Goal: Task Accomplishment & Management: Complete application form

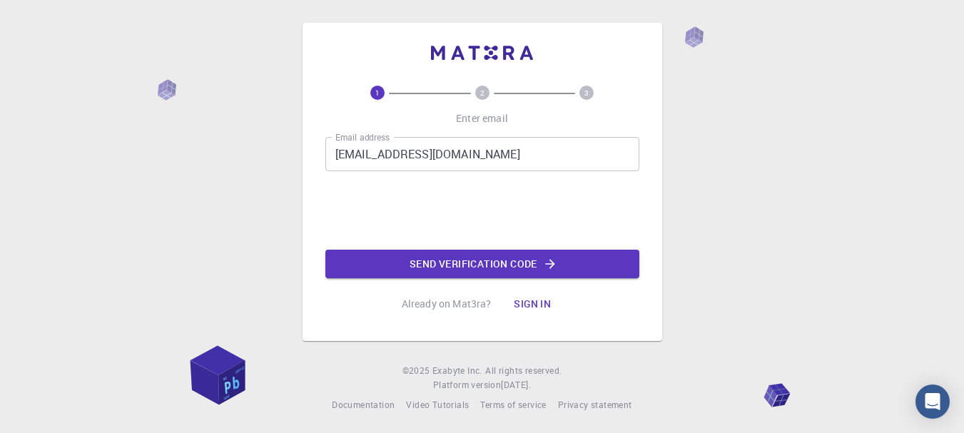
click at [498, 268] on button "Send verification code" at bounding box center [482, 264] width 314 height 29
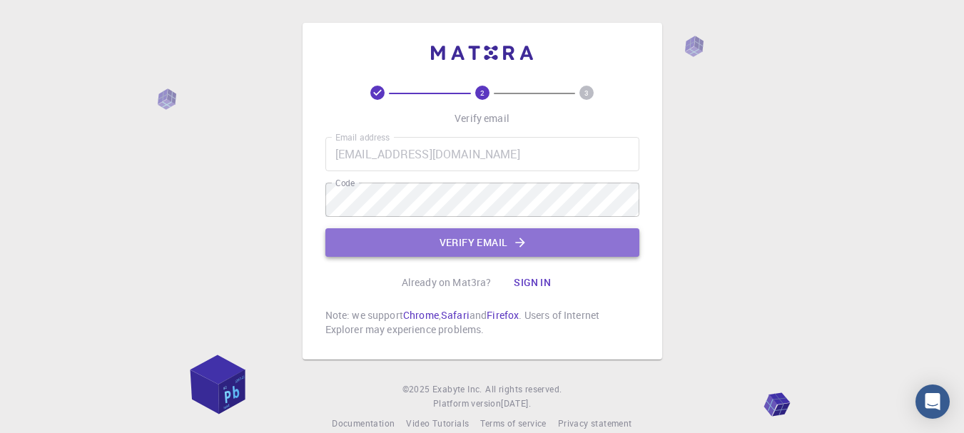
click at [489, 245] on button "Verify email" at bounding box center [482, 242] width 314 height 29
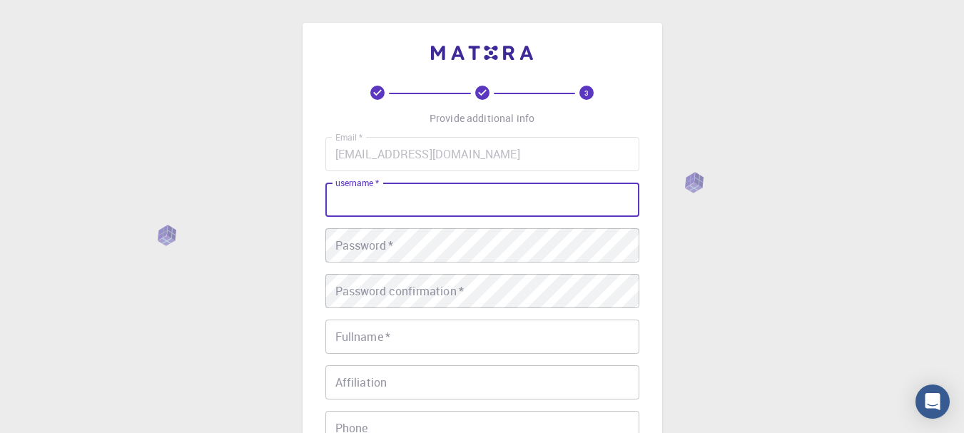
click at [488, 196] on input "username   *" at bounding box center [482, 200] width 314 height 34
type input "OP"
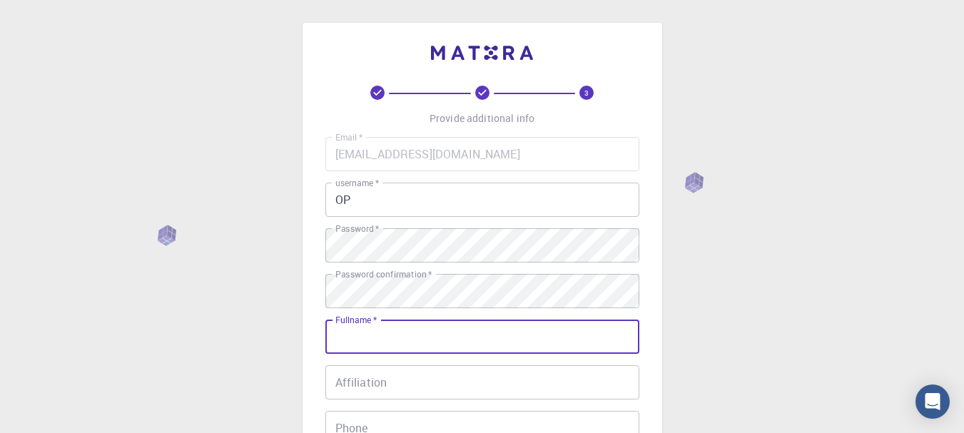
click at [501, 339] on input "Fullname   *" at bounding box center [482, 337] width 314 height 34
type input "OKP"
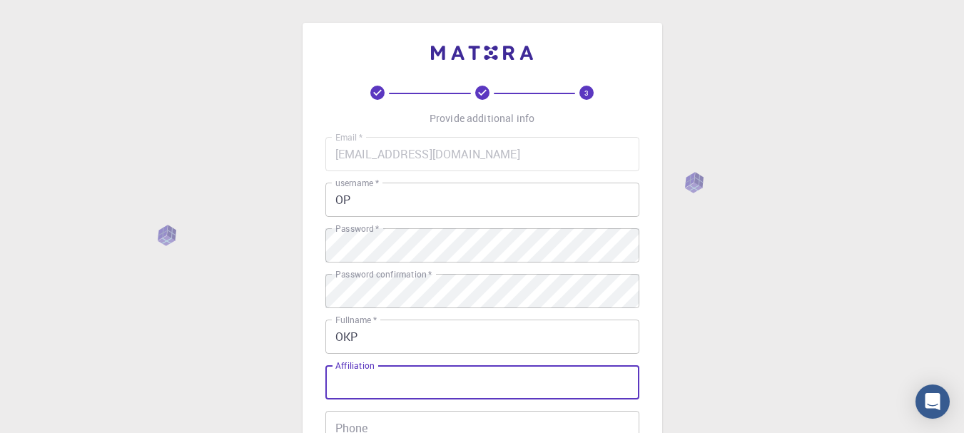
click at [509, 392] on input "Affiliation" at bounding box center [482, 382] width 314 height 34
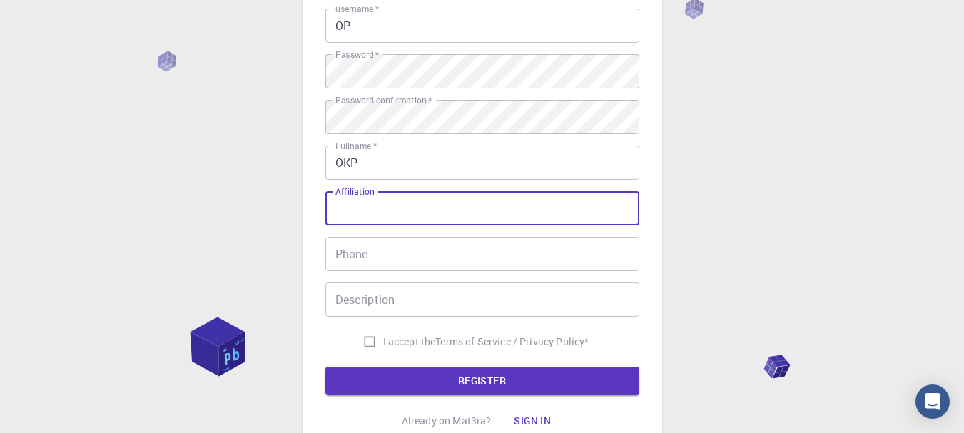
scroll to position [173, 0]
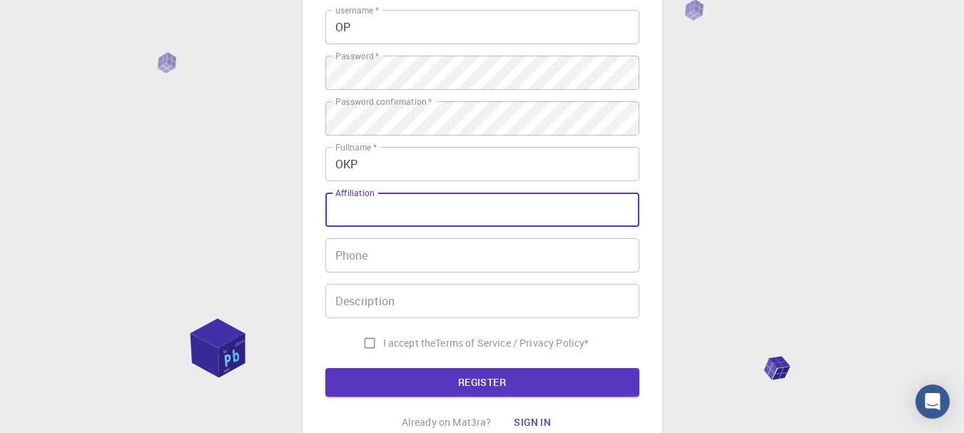
click at [474, 255] on input "Phone" at bounding box center [482, 255] width 314 height 34
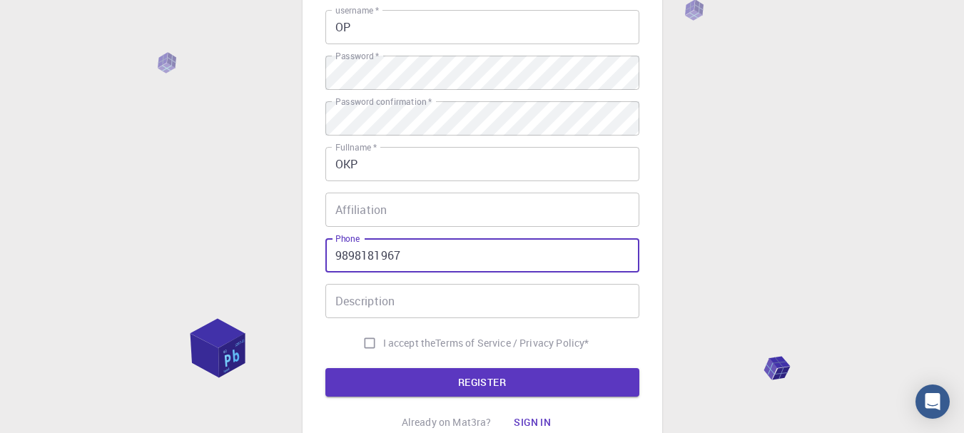
type input "9898181967"
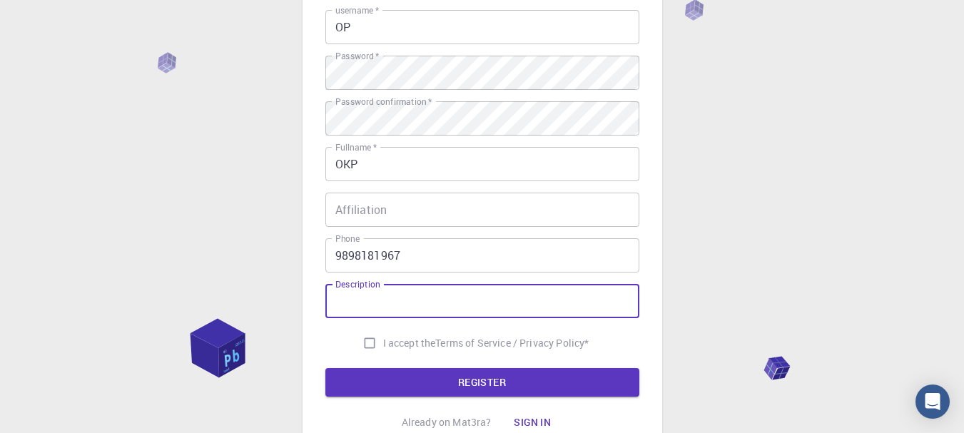
click at [478, 291] on input "Description" at bounding box center [482, 301] width 314 height 34
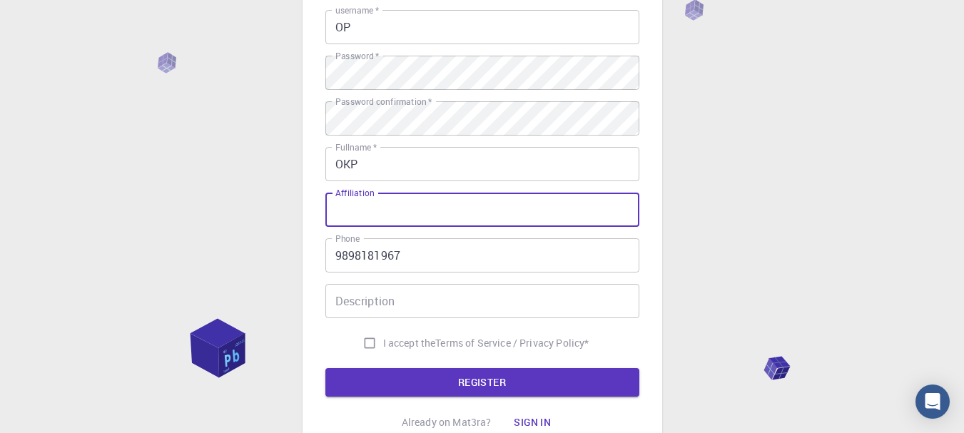
click at [485, 223] on input "Affiliation" at bounding box center [482, 210] width 314 height 34
type input "OPE"
click at [440, 288] on input "Description" at bounding box center [482, 301] width 314 height 34
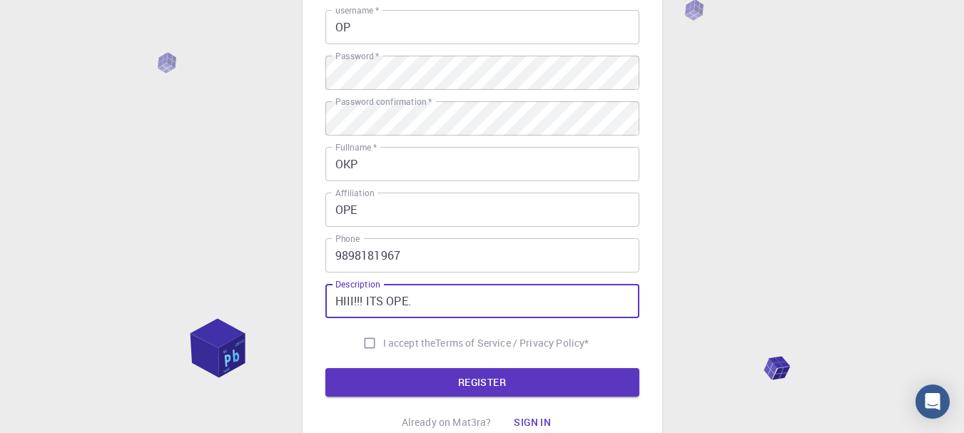
type input "HIII!!! ITS OPE."
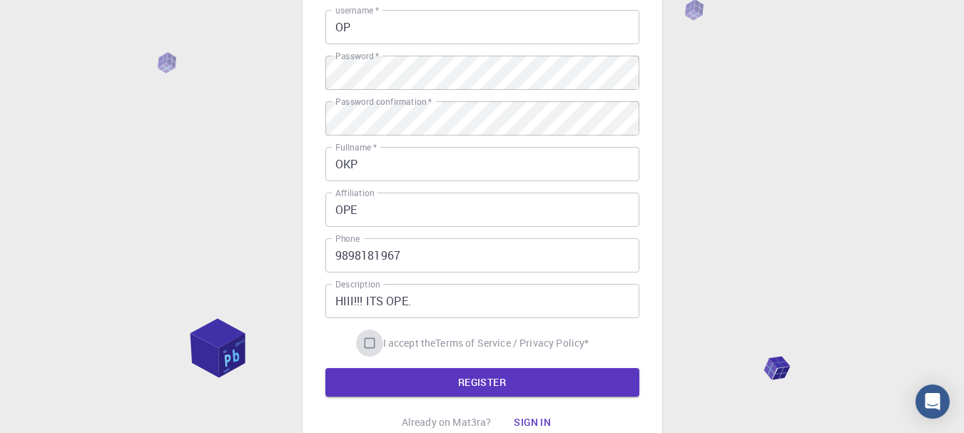
click at [365, 344] on input "I accept the Terms of Service / Privacy Policy *" at bounding box center [369, 342] width 27 height 27
checkbox input "true"
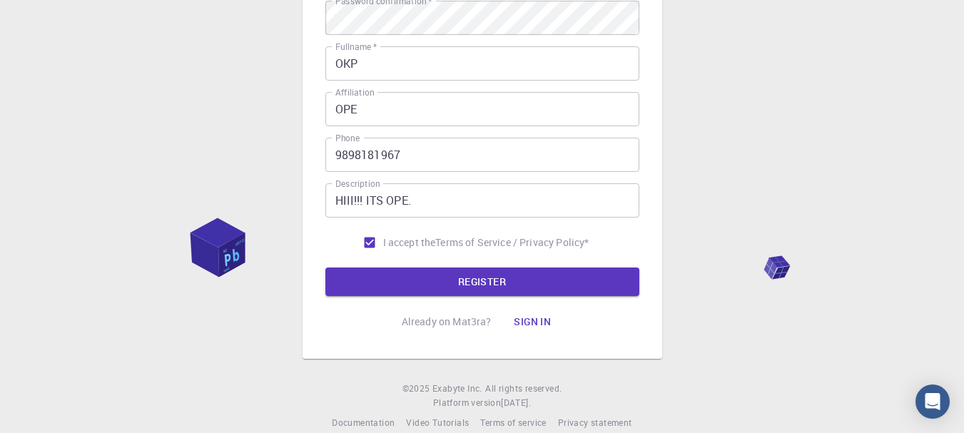
scroll to position [278, 0]
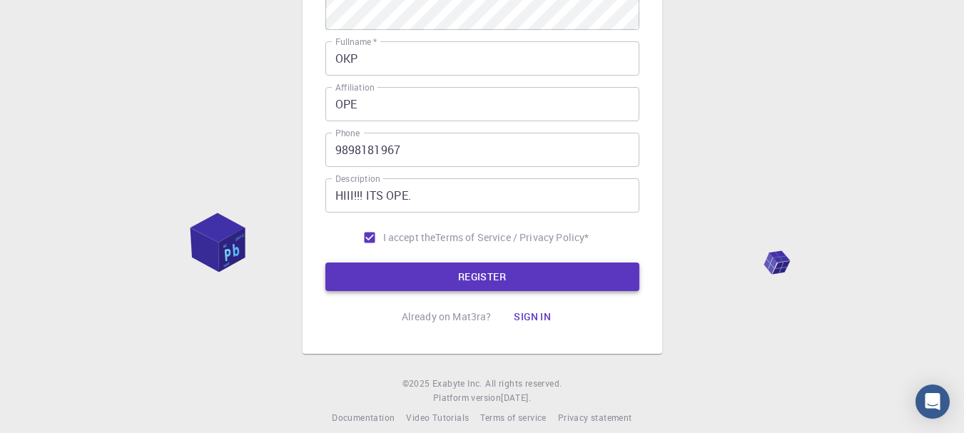
click at [479, 268] on button "REGISTER" at bounding box center [482, 276] width 314 height 29
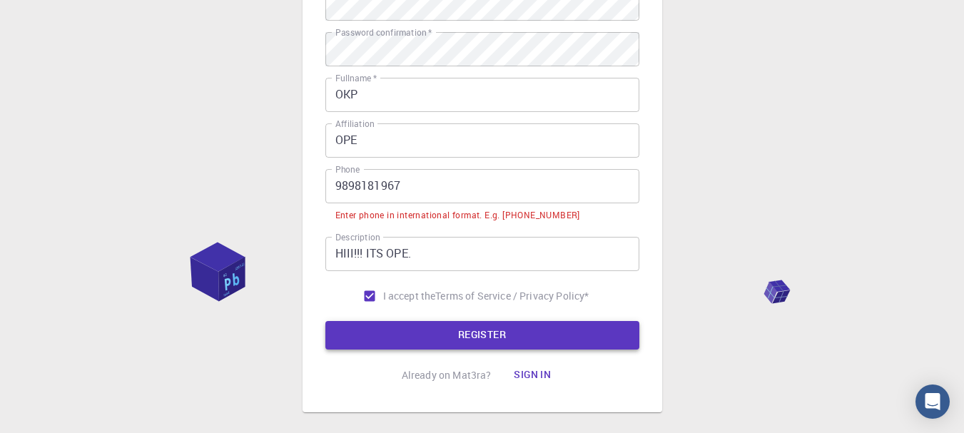
scroll to position [315, 0]
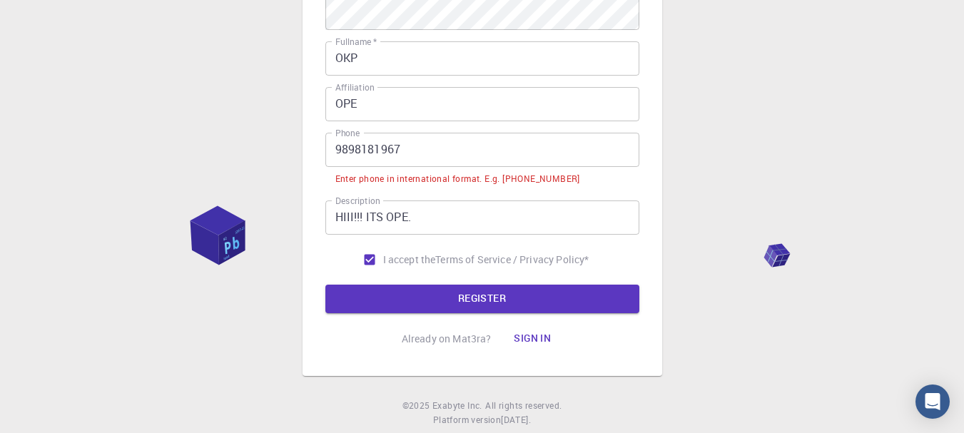
click at [375, 150] on input "9898181967" at bounding box center [482, 150] width 314 height 34
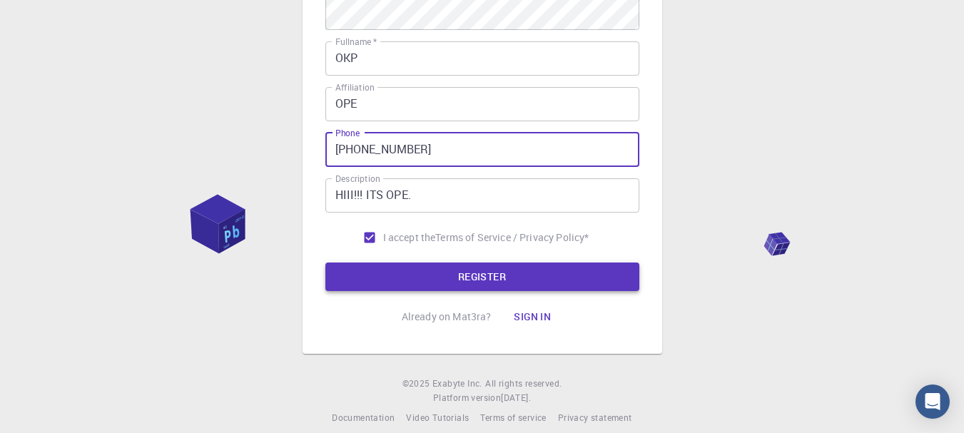
click at [466, 271] on button "REGISTER" at bounding box center [482, 276] width 314 height 29
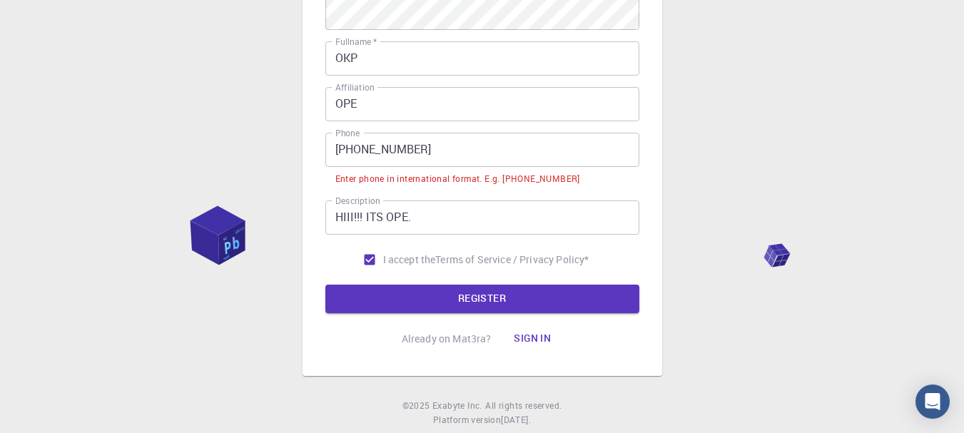
click at [355, 146] on input "[PHONE_NUMBER]" at bounding box center [482, 150] width 314 height 34
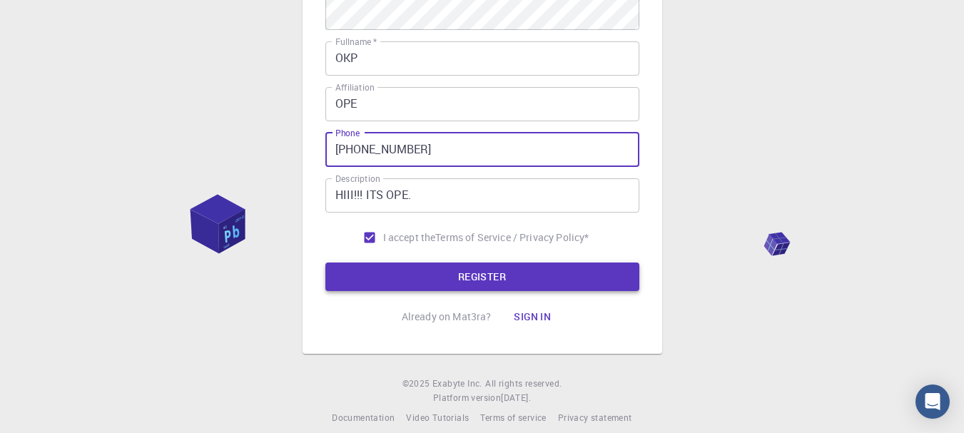
type input "[PHONE_NUMBER]"
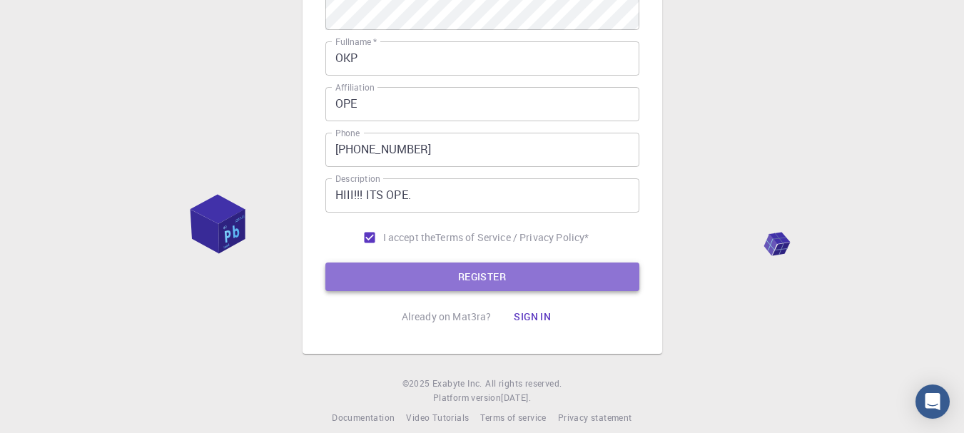
click at [476, 279] on button "REGISTER" at bounding box center [482, 276] width 314 height 29
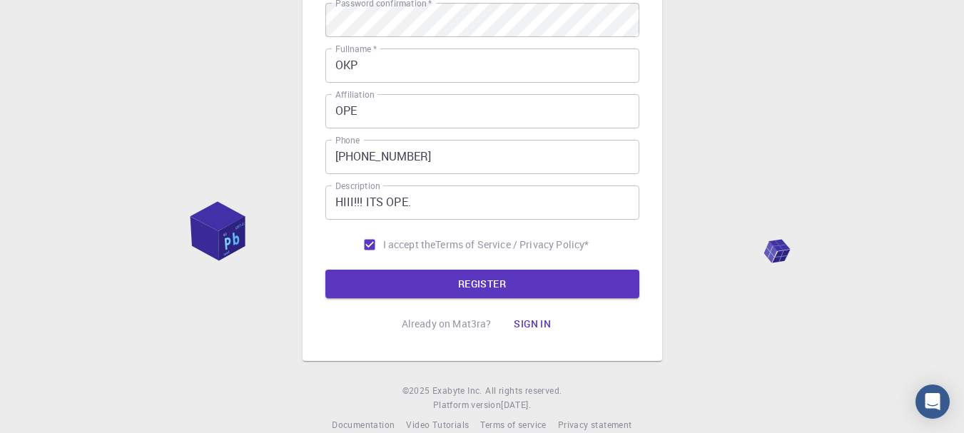
scroll to position [306, 0]
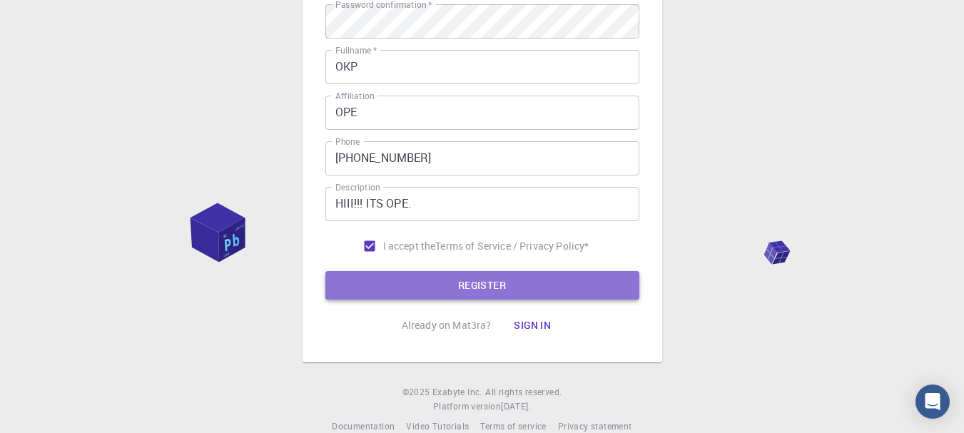
click at [481, 288] on button "REGISTER" at bounding box center [482, 285] width 314 height 29
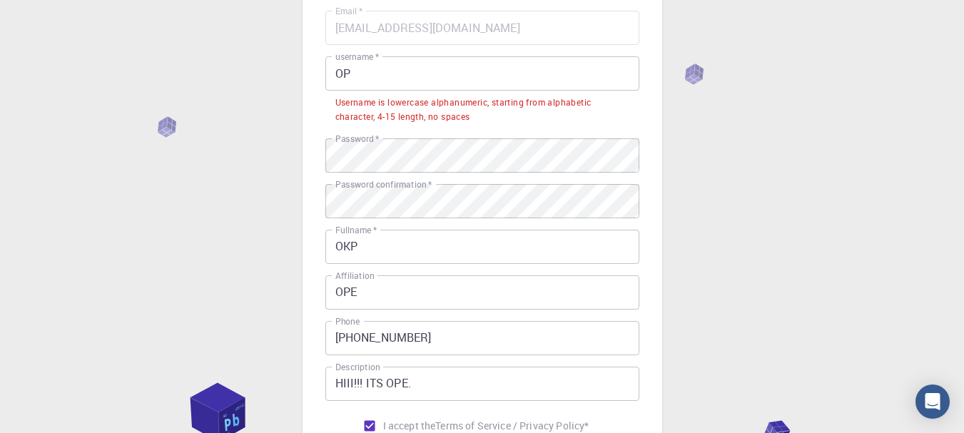
scroll to position [125, 0]
click at [545, 86] on input "OP" at bounding box center [482, 75] width 314 height 34
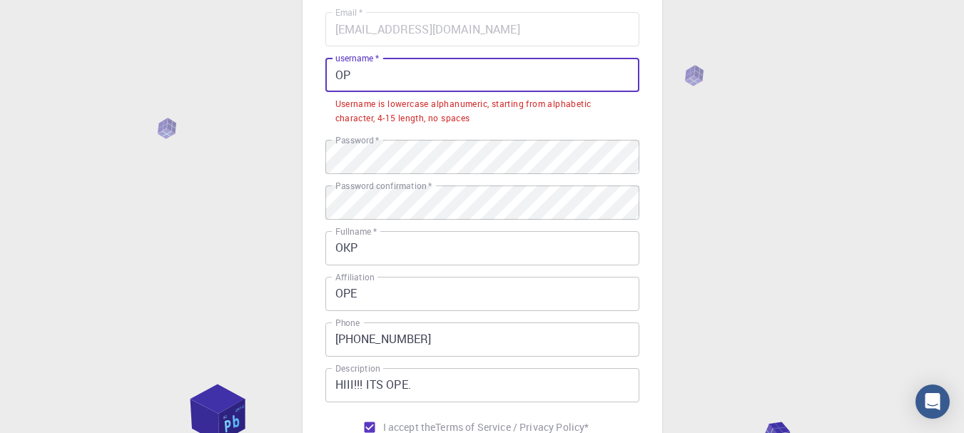
type input "O"
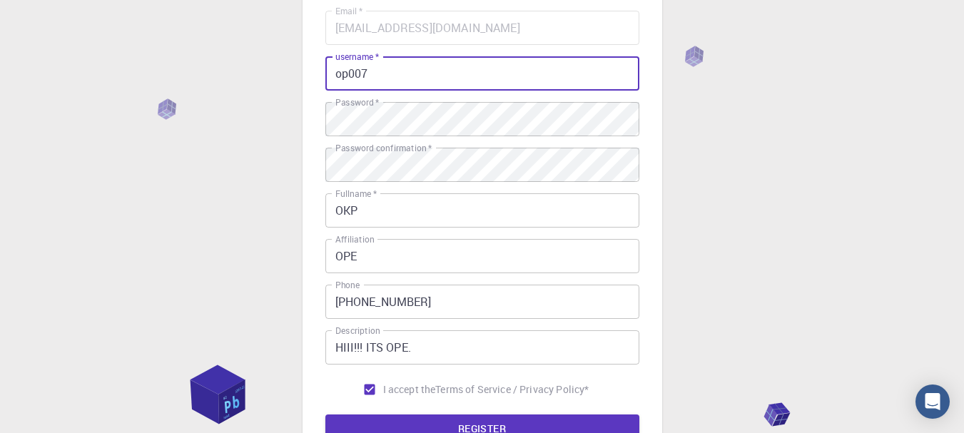
scroll to position [293, 0]
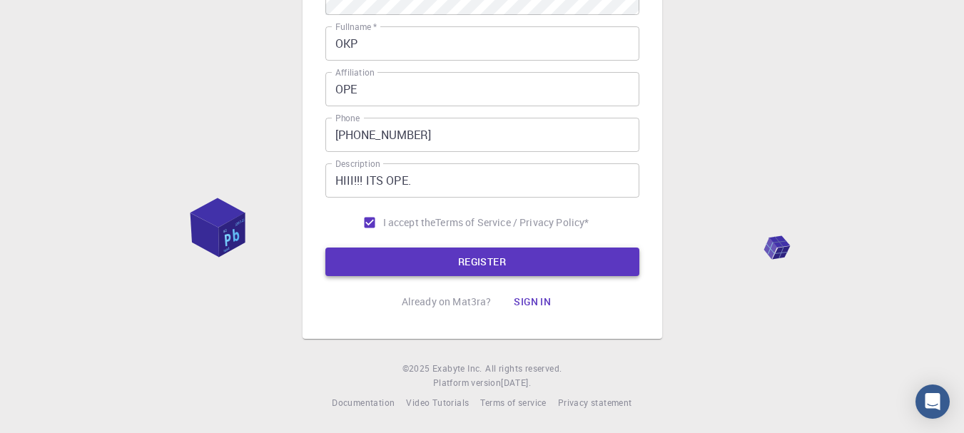
type input "op007"
click at [479, 267] on button "REGISTER" at bounding box center [482, 261] width 314 height 29
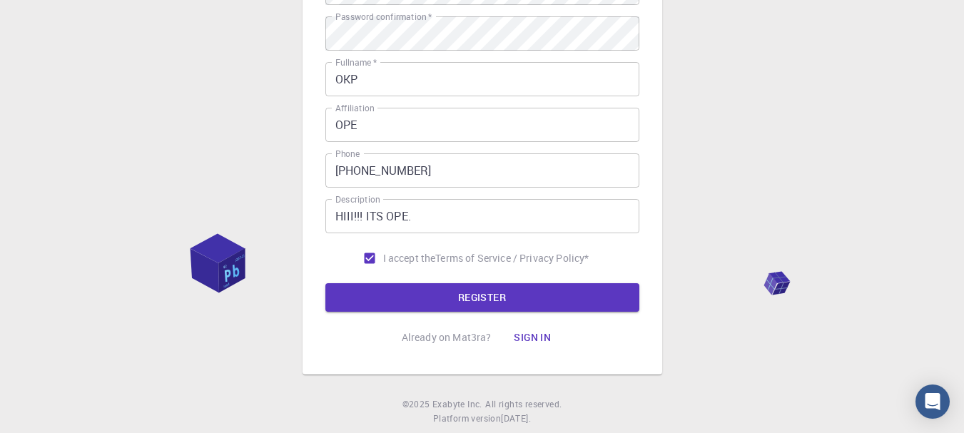
scroll to position [259, 0]
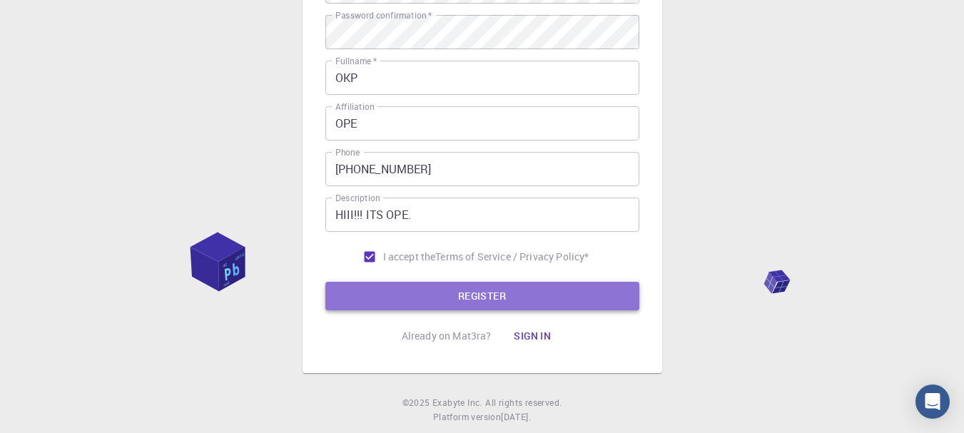
click at [469, 298] on button "REGISTER" at bounding box center [482, 296] width 314 height 29
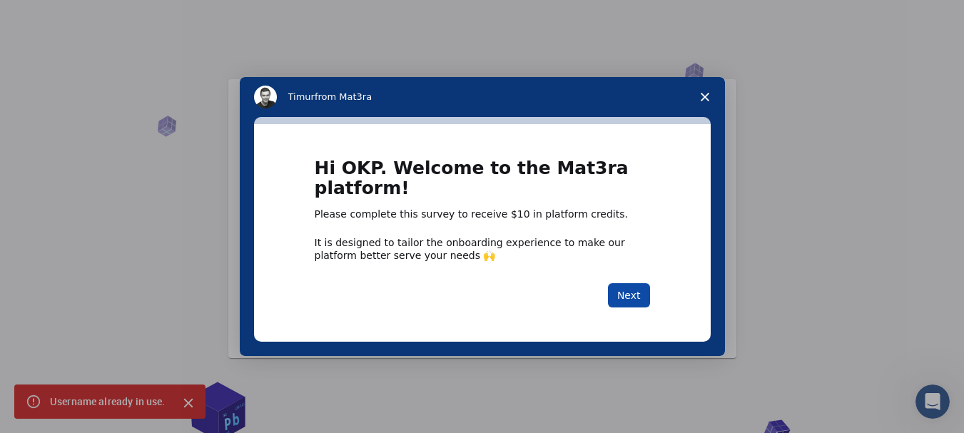
click at [624, 295] on button "Next" at bounding box center [629, 295] width 42 height 24
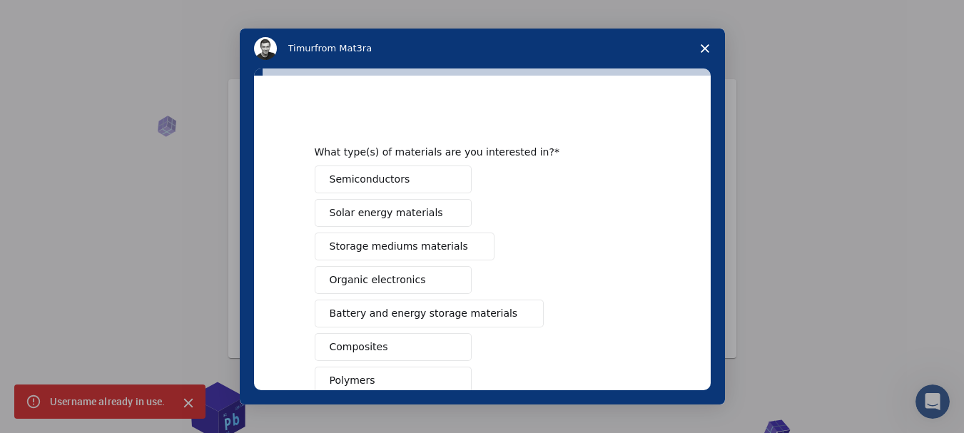
click at [417, 180] on button "Semiconductors" at bounding box center [393, 179] width 157 height 28
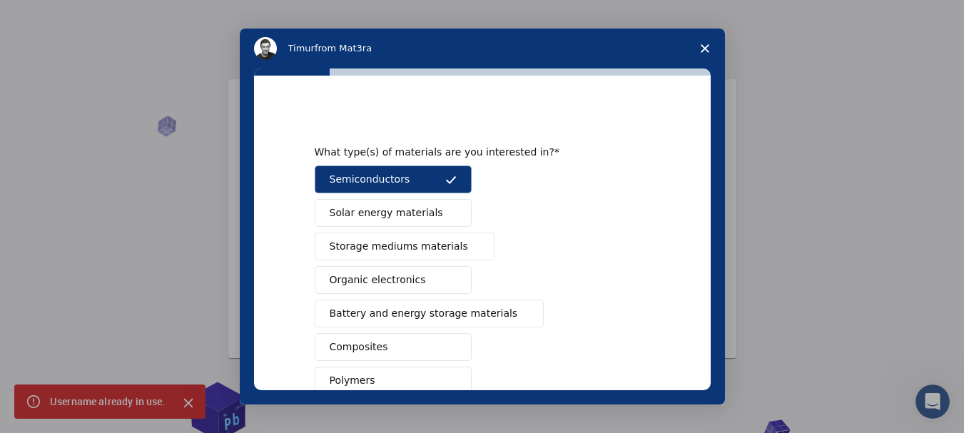
click at [426, 215] on button "Solar energy materials" at bounding box center [393, 213] width 157 height 28
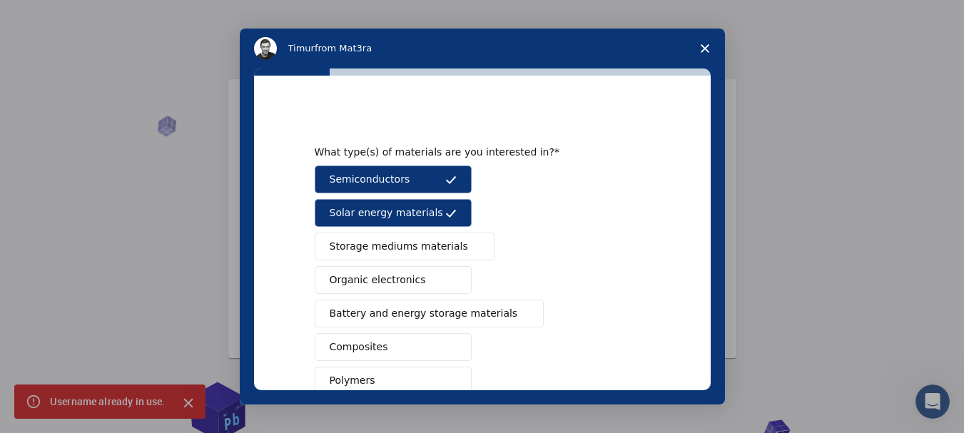
click at [426, 215] on button "Solar energy materials" at bounding box center [393, 213] width 157 height 28
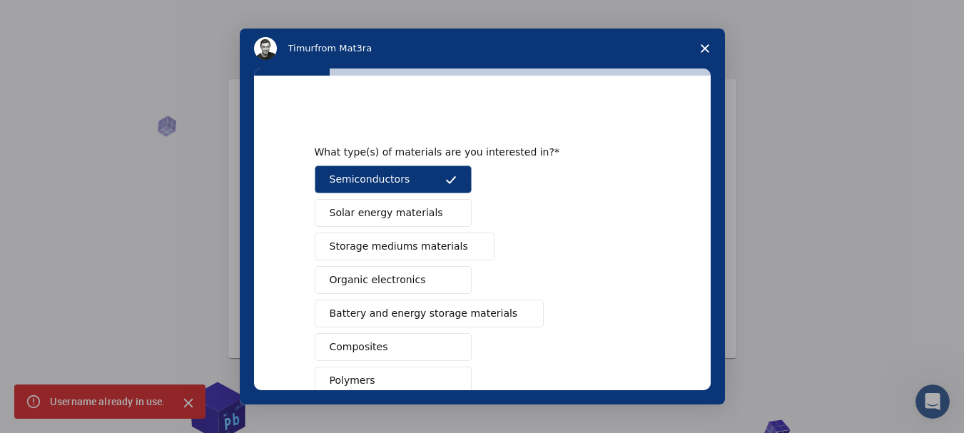
click at [437, 247] on span "Storage mediums materials" at bounding box center [398, 246] width 138 height 15
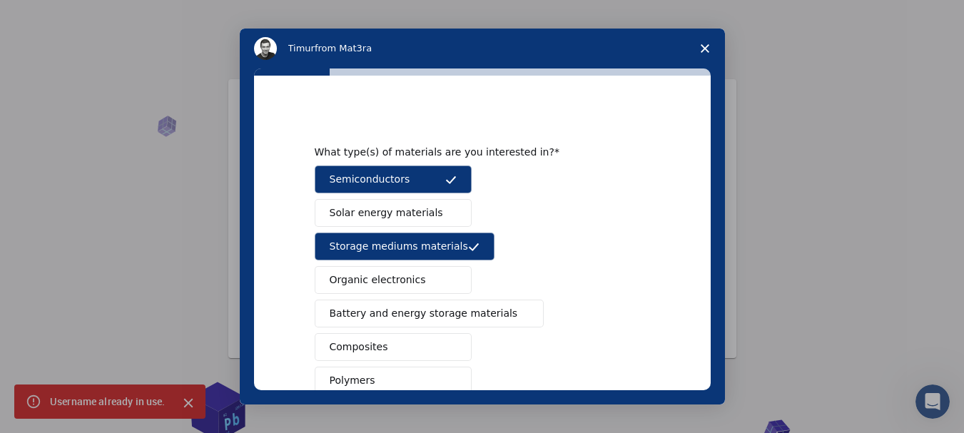
click at [392, 285] on span "Organic electronics" at bounding box center [377, 279] width 96 height 15
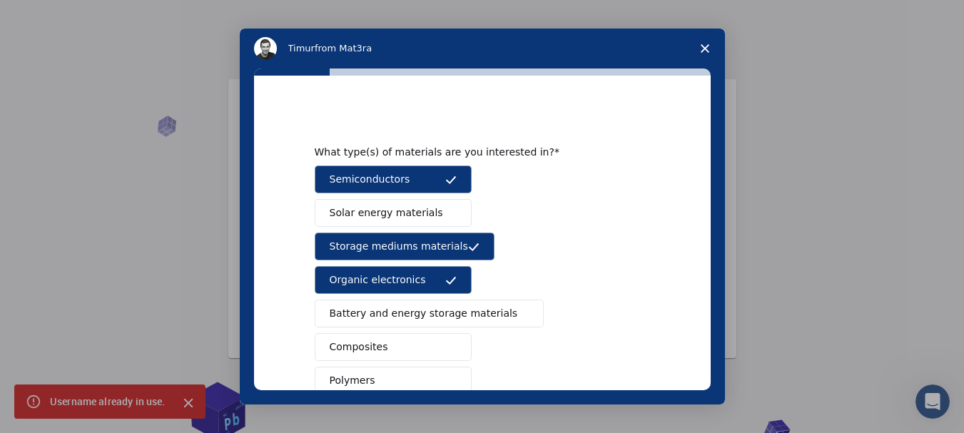
click at [434, 314] on span "Battery and energy storage materials" at bounding box center [423, 313] width 188 height 15
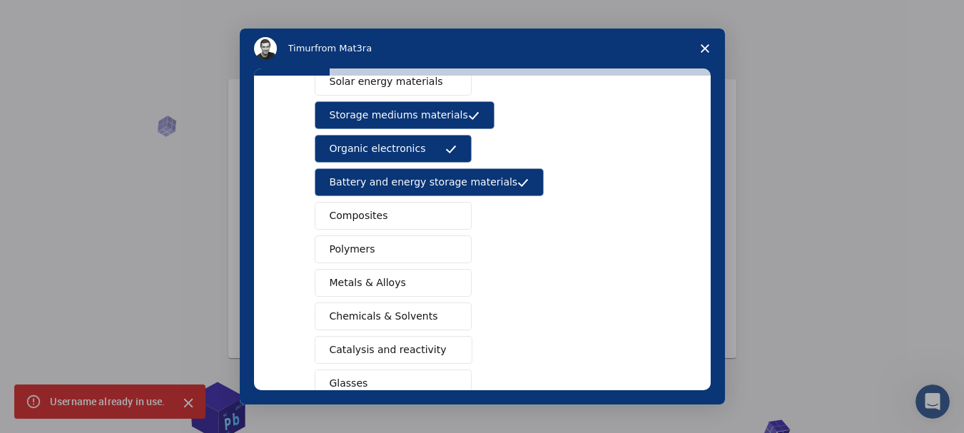
scroll to position [165, 0]
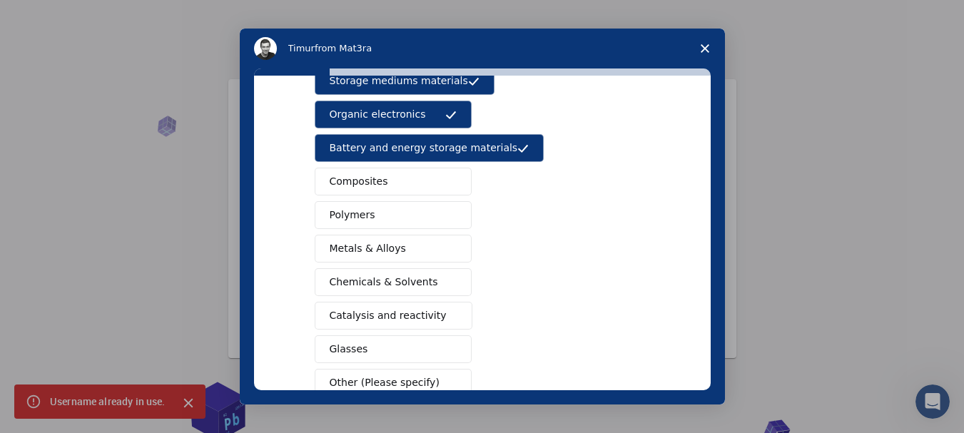
click at [377, 258] on button "Metals & Alloys" at bounding box center [393, 249] width 157 height 28
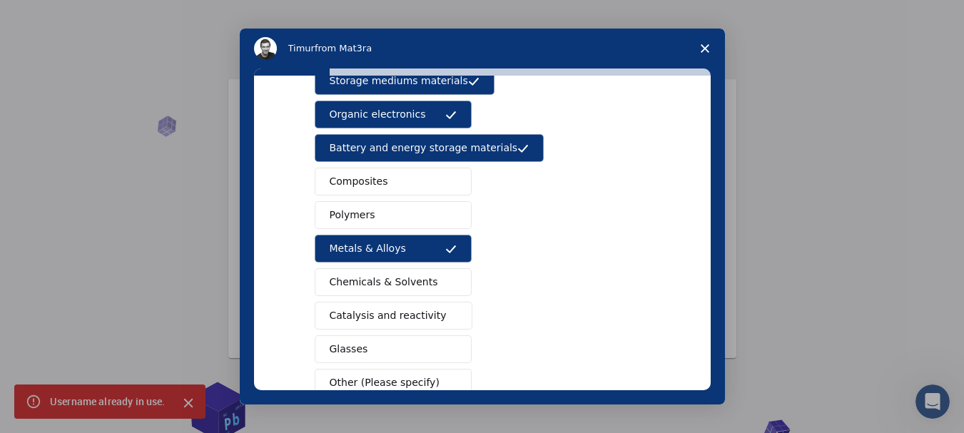
click at [406, 196] on div "Semiconductors Solar energy materials Storage mediums materials Organic electro…" at bounding box center [482, 198] width 335 height 397
click at [411, 210] on button "Polymers" at bounding box center [393, 215] width 157 height 28
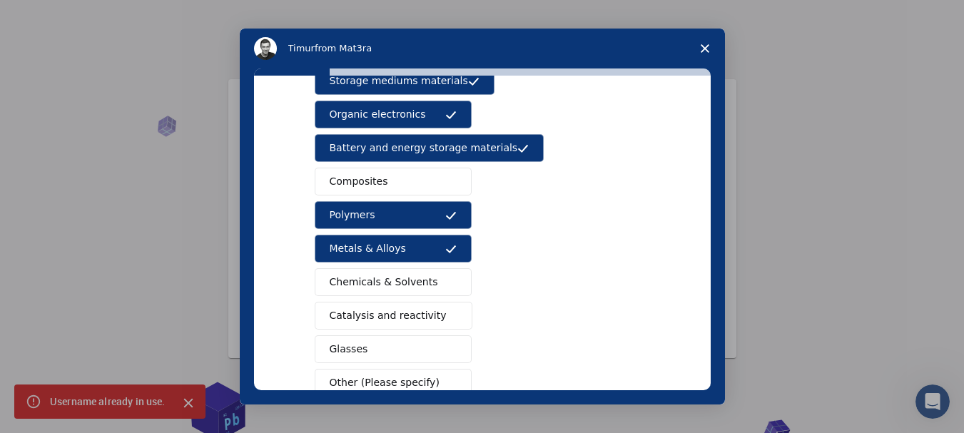
click at [409, 354] on button "Glasses" at bounding box center [393, 349] width 157 height 28
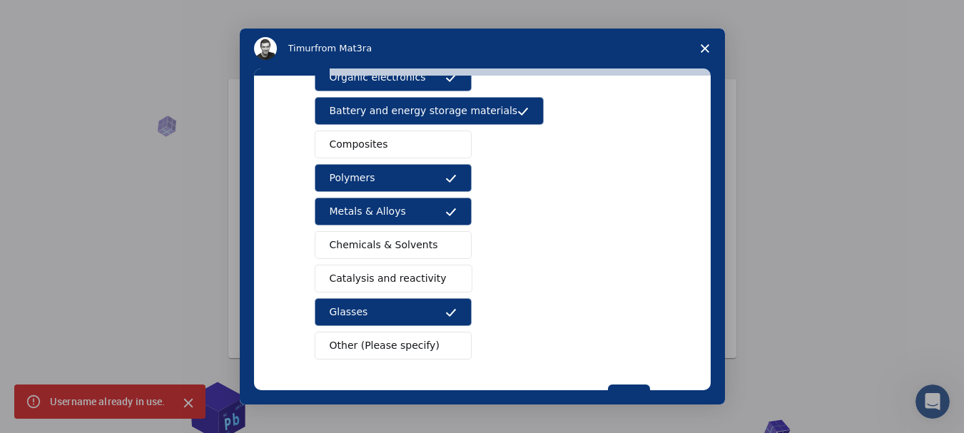
scroll to position [200, 0]
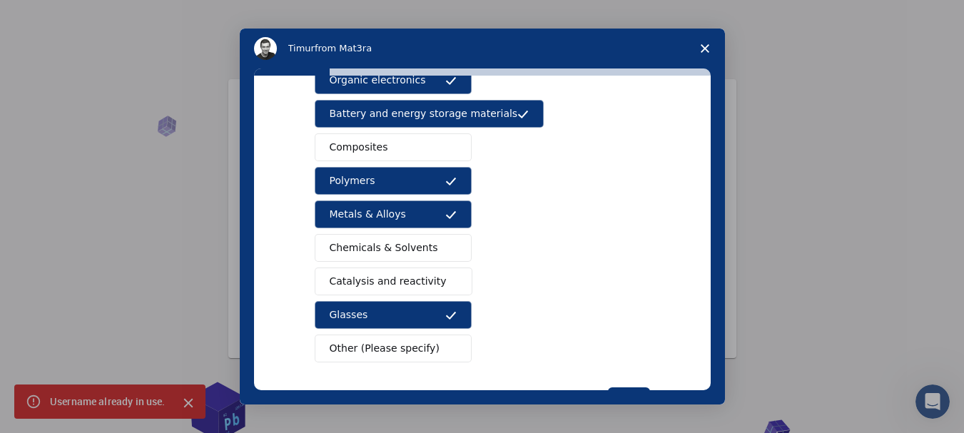
click at [389, 253] on span "Chemicals & Solvents" at bounding box center [383, 247] width 108 height 15
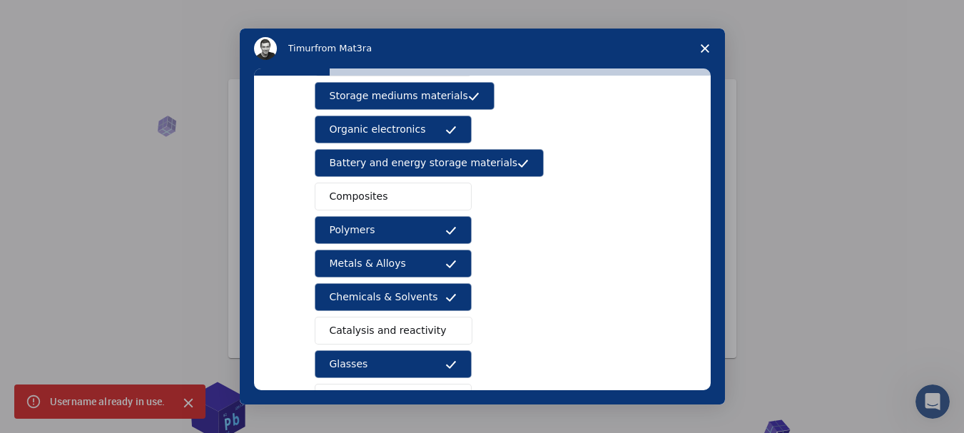
scroll to position [255, 0]
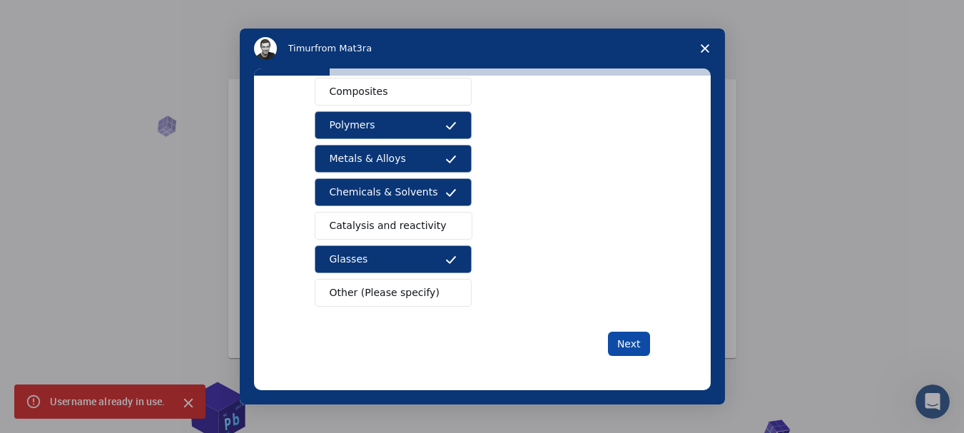
click at [620, 351] on button "Next" at bounding box center [629, 344] width 42 height 24
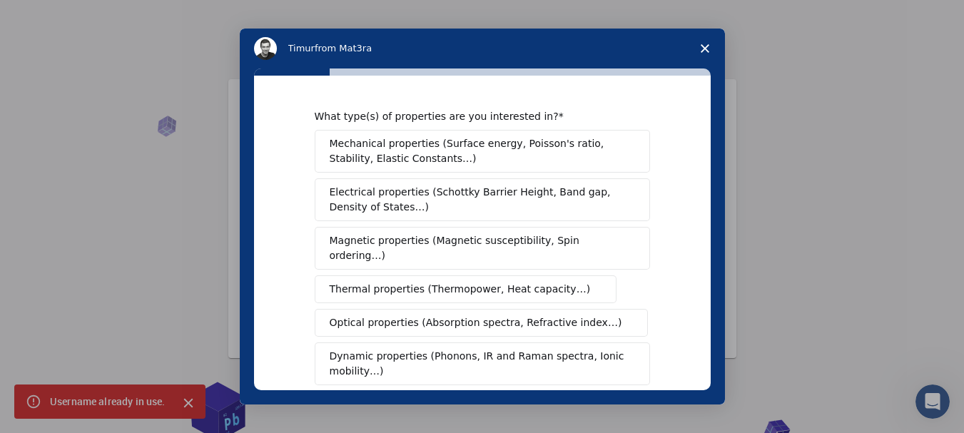
click at [430, 155] on span "Mechanical properties (Surface energy, Poisson's ratio, Stability, Elastic Cons…" at bounding box center [477, 151] width 297 height 30
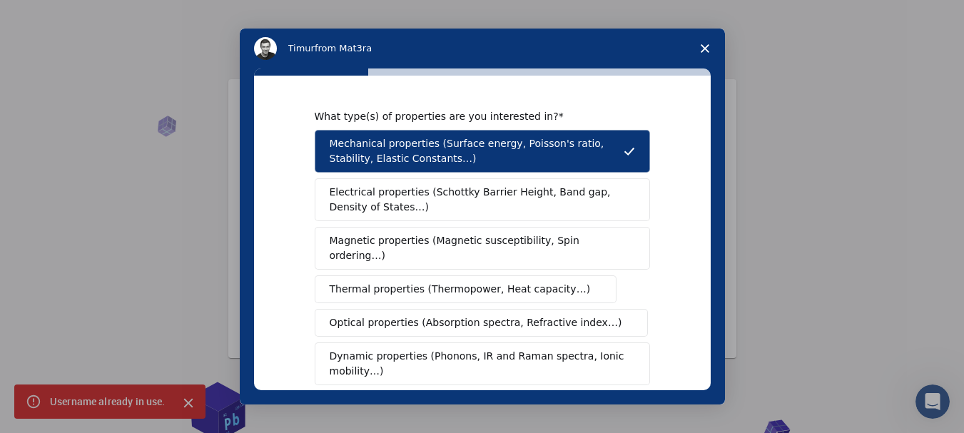
click at [425, 210] on span "Electrical properties (Schottky Barrier Height, Band gap, Density of States…)" at bounding box center [477, 200] width 297 height 30
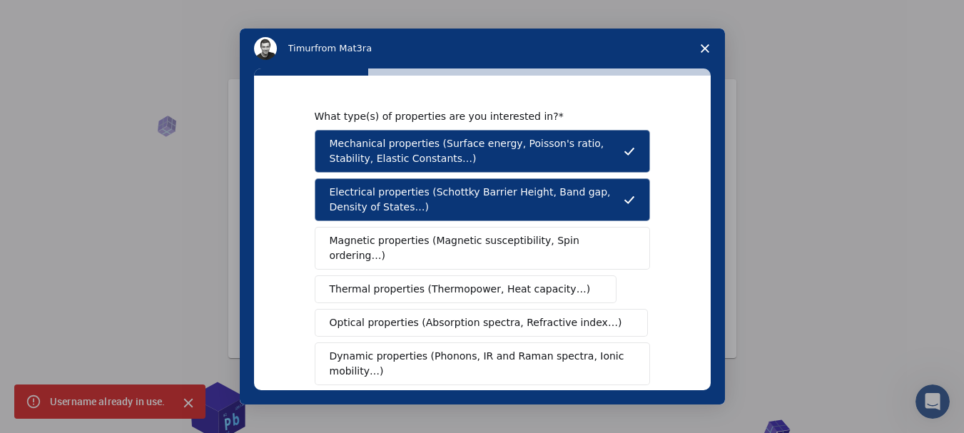
click at [427, 282] on span "Thermal properties (Thermopower, Heat capacity…)" at bounding box center [459, 289] width 261 height 15
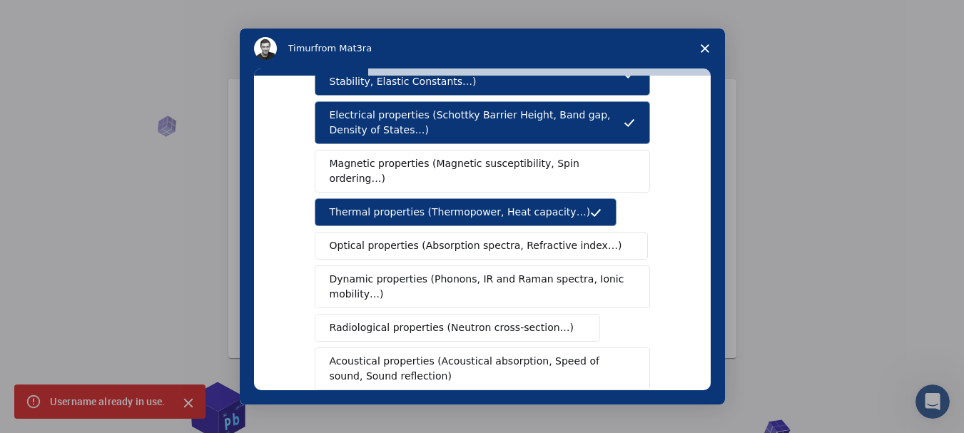
scroll to position [82, 0]
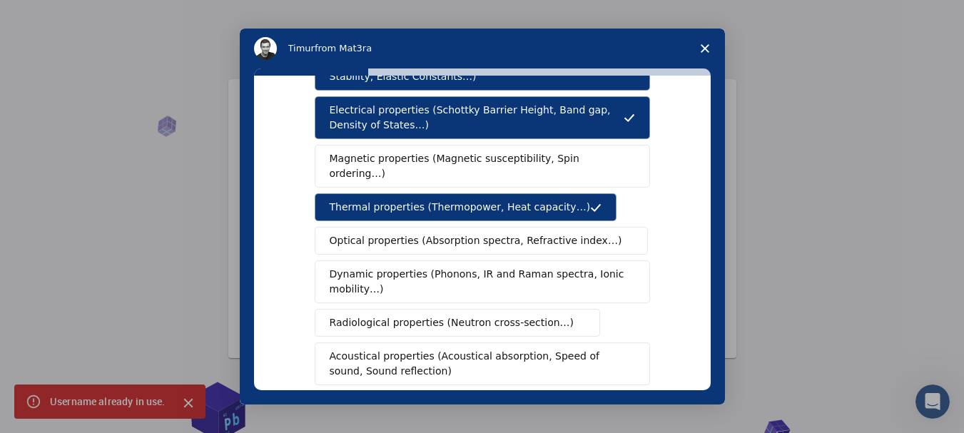
click at [571, 163] on span "Magnetic properties (Magnetic susceptibility, Spin ordering…)" at bounding box center [476, 166] width 295 height 30
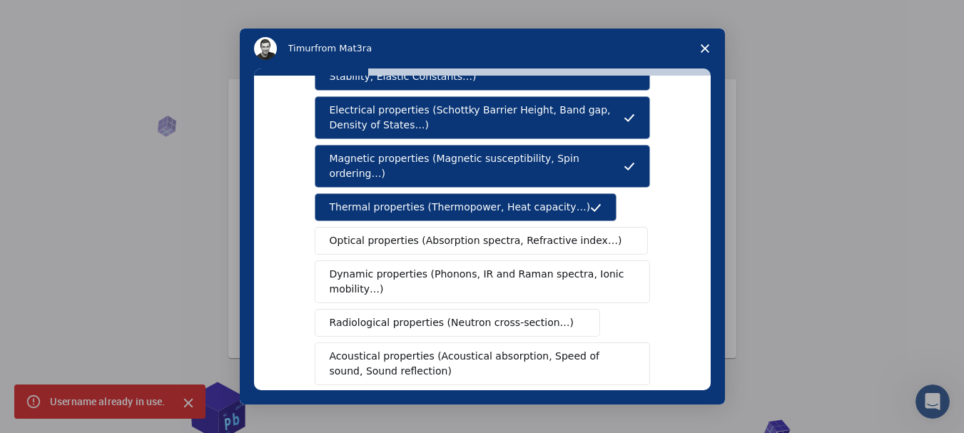
click at [506, 233] on span "Optical properties (Absorption spectra, Refractive index…)" at bounding box center [475, 240] width 292 height 15
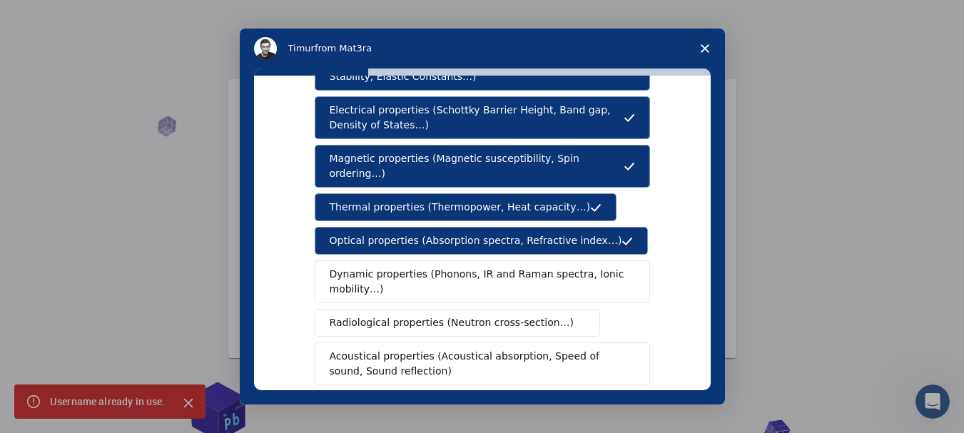
click at [433, 277] on span "Dynamic properties (Phonons, IR and Raman spectra, Ionic mobility…)" at bounding box center [477, 282] width 296 height 30
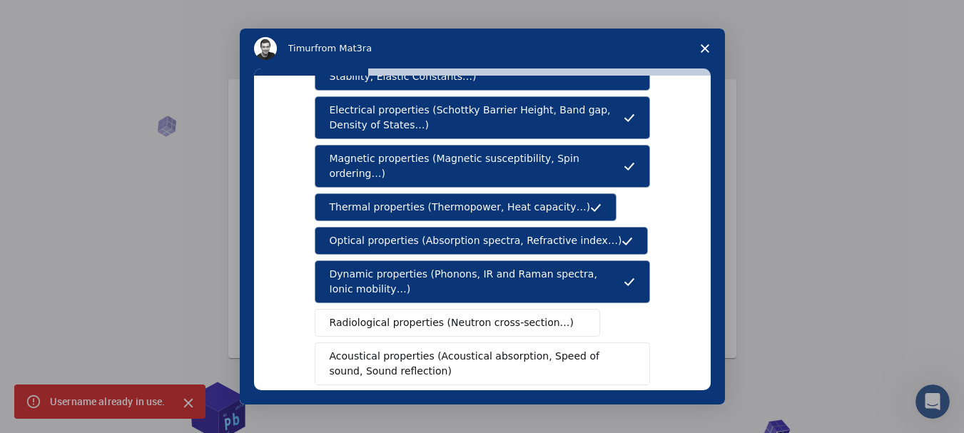
click at [448, 315] on span "Radiological properties (Neutron cross-section…)" at bounding box center [451, 322] width 245 height 15
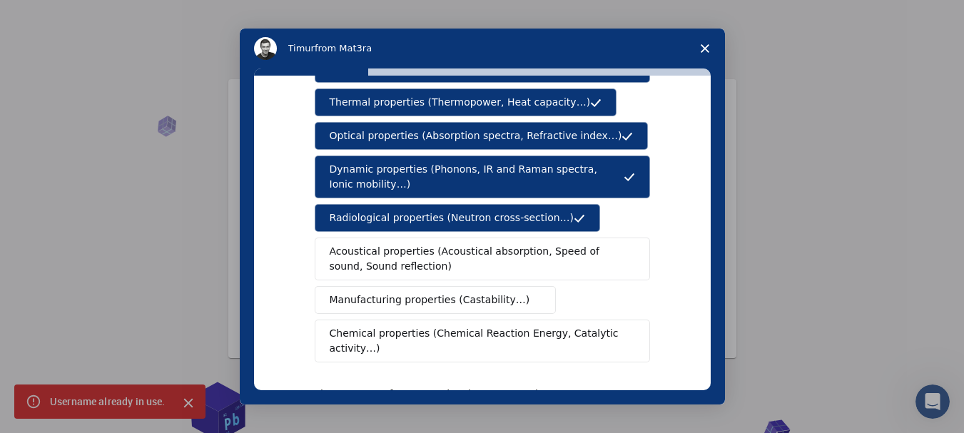
scroll to position [188, 0]
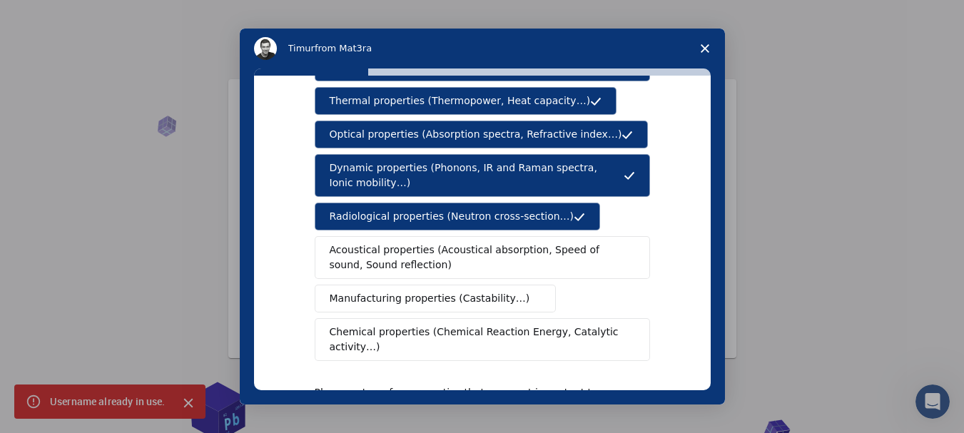
click at [549, 245] on span "Acoustical properties (Acoustical absorption, Speed of sound, Sound reflection)" at bounding box center [477, 257] width 297 height 30
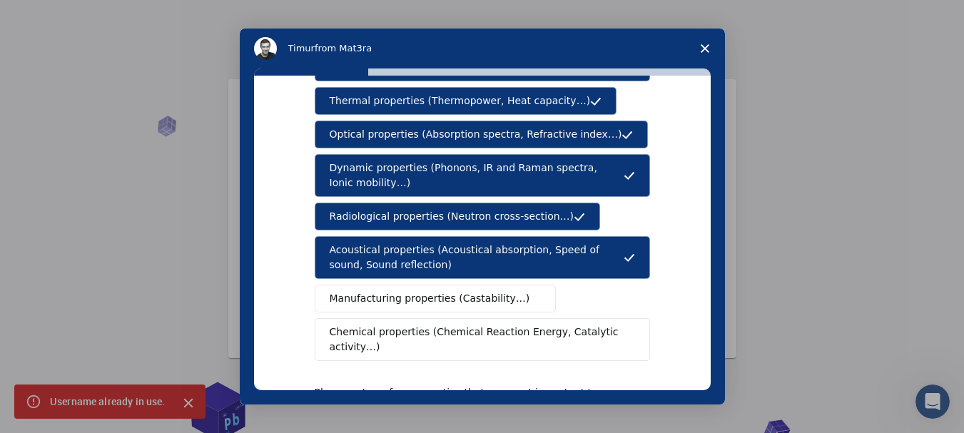
click at [449, 291] on span "Manufacturing properties (Castability…)" at bounding box center [429, 298] width 200 height 15
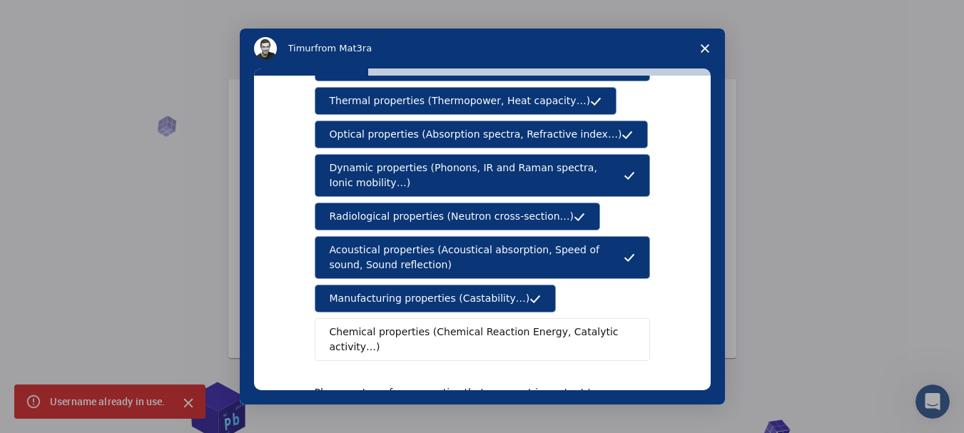
click at [469, 325] on span "Chemical properties (Chemical Reaction Energy, Catalytic activity…)" at bounding box center [476, 340] width 295 height 30
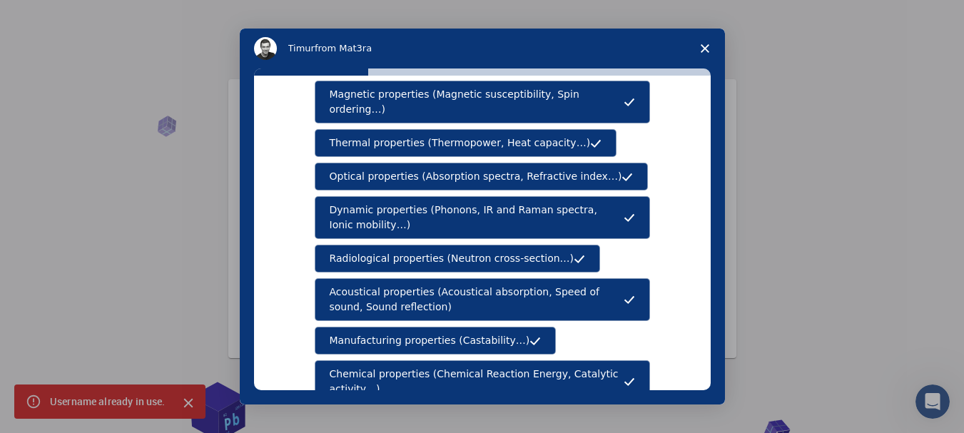
scroll to position [152, 0]
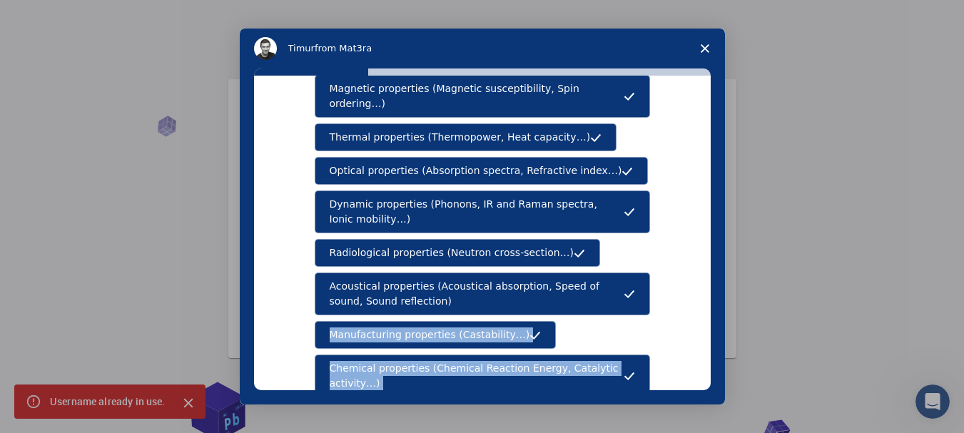
drag, startPoint x: 710, startPoint y: 278, endPoint x: 709, endPoint y: 319, distance: 40.7
click at [710, 320] on div "What type(s) of properties are you interested in? Mechanical properties (Surfac…" at bounding box center [482, 236] width 485 height 336
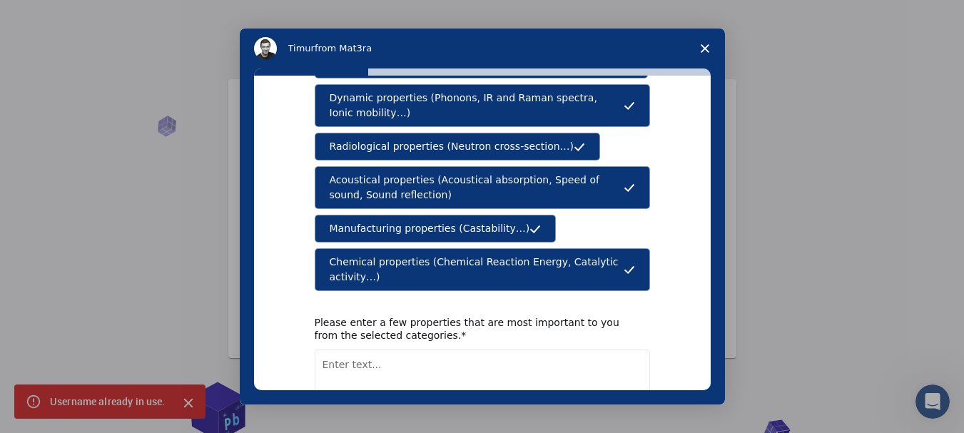
scroll to position [282, 0]
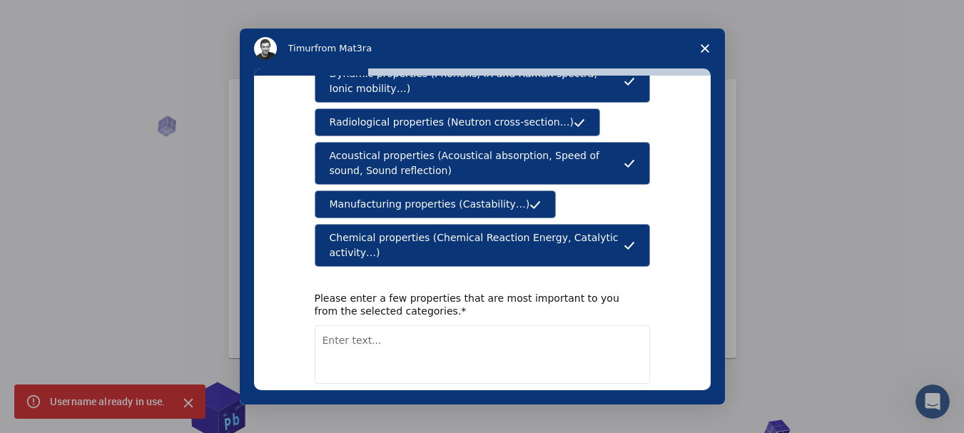
click at [581, 325] on textarea "Enter text..." at bounding box center [482, 354] width 335 height 58
type textarea "mechanical,chemical,manufacturing"
click at [630, 409] on button "Next" at bounding box center [629, 421] width 42 height 24
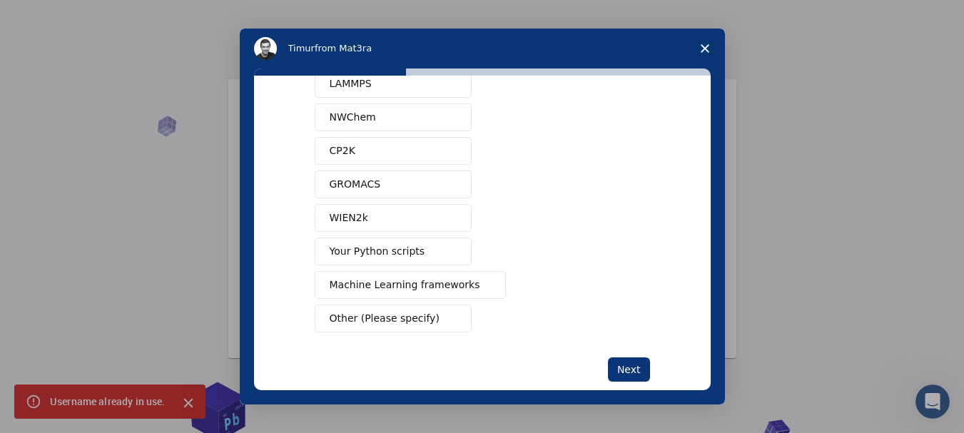
scroll to position [146, 0]
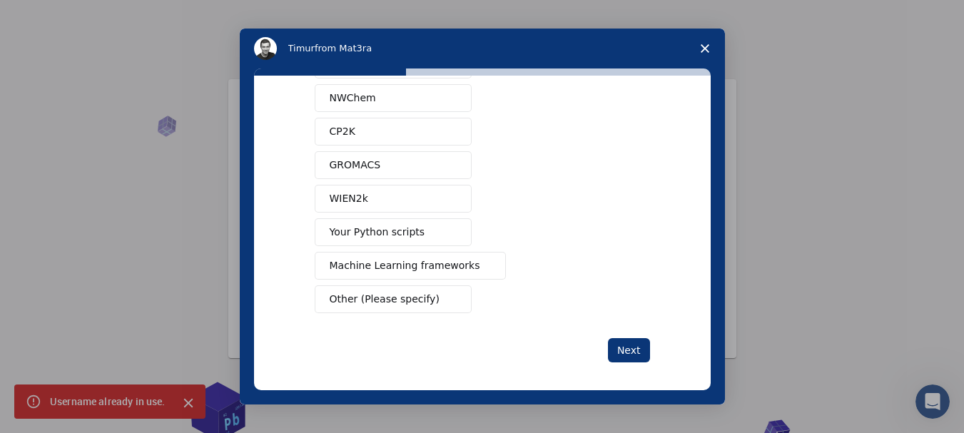
click at [392, 242] on button "Your Python scripts" at bounding box center [393, 232] width 157 height 28
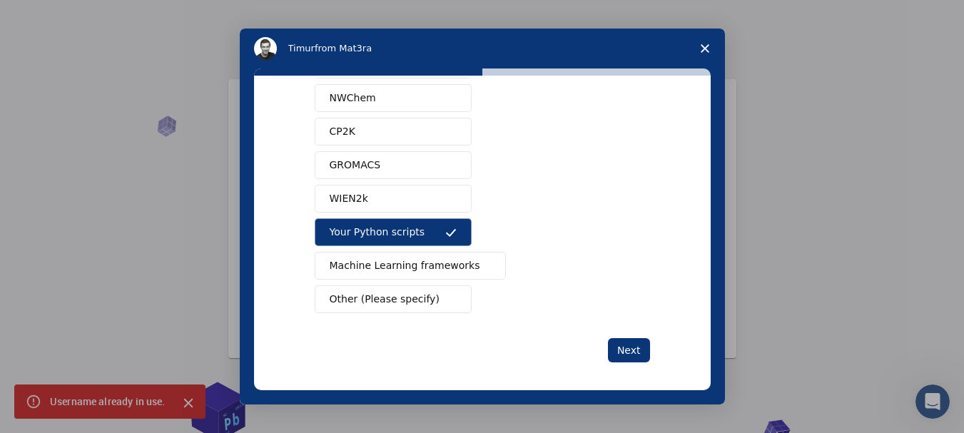
click at [411, 301] on span "Other (Please specify)" at bounding box center [384, 299] width 110 height 15
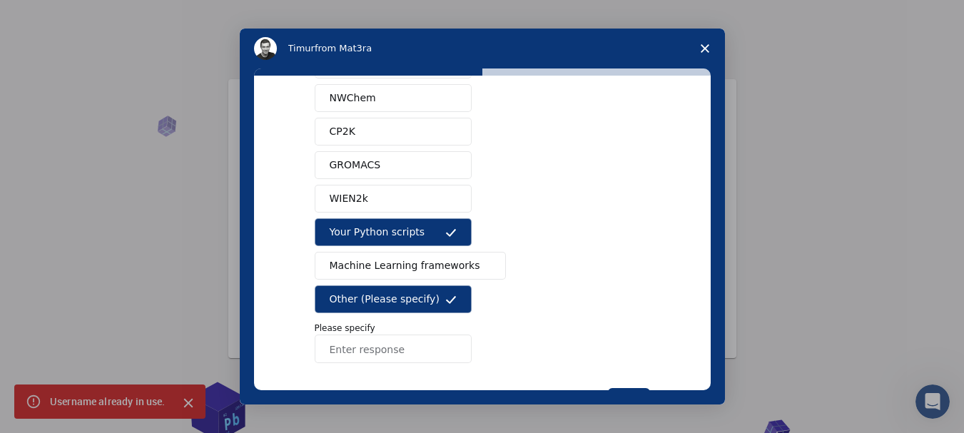
click at [378, 354] on input "Enter response" at bounding box center [393, 348] width 157 height 29
type input "C6"
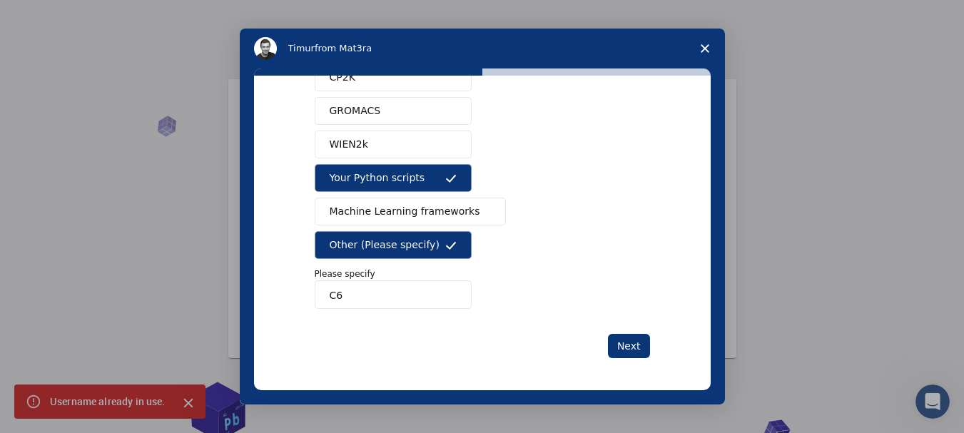
scroll to position [202, 0]
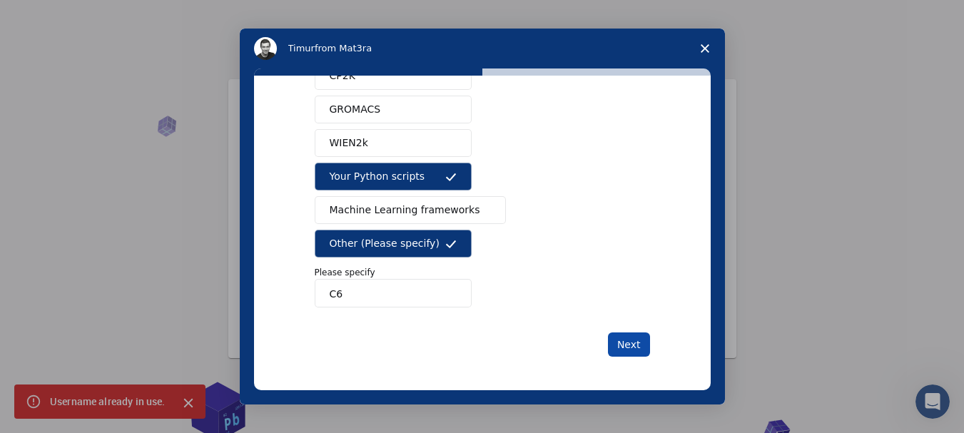
click at [623, 349] on button "Next" at bounding box center [629, 344] width 42 height 24
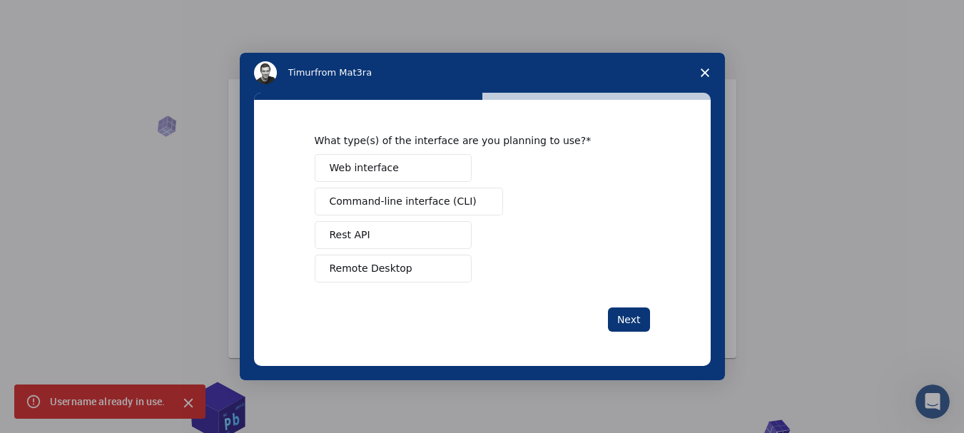
scroll to position [0, 0]
click at [441, 195] on span "Command-line interface (CLI)" at bounding box center [402, 201] width 147 height 15
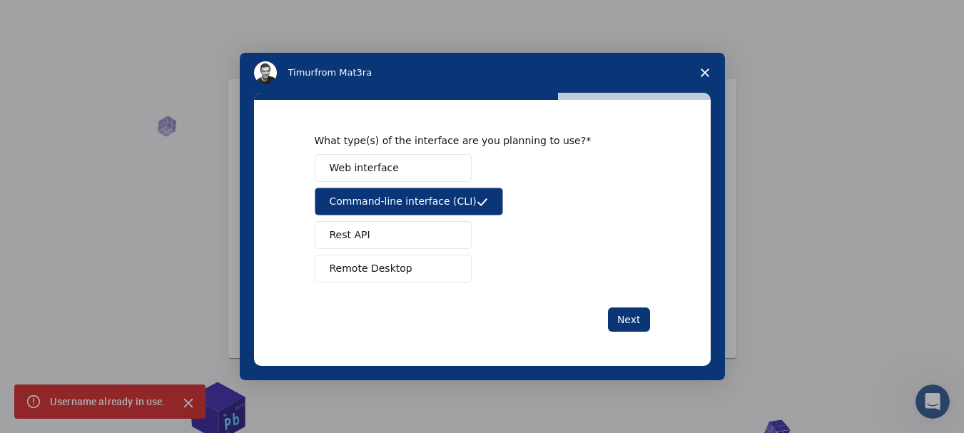
click at [420, 177] on button "Web interface" at bounding box center [393, 168] width 157 height 28
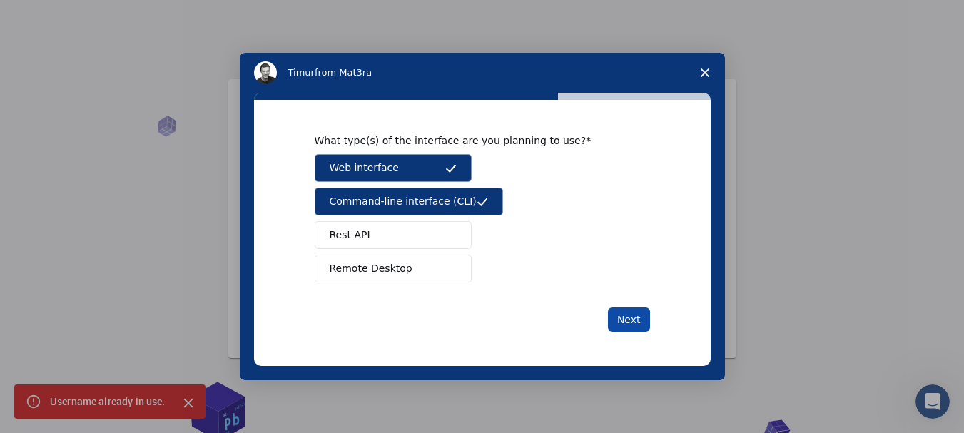
click at [624, 322] on button "Next" at bounding box center [629, 319] width 42 height 24
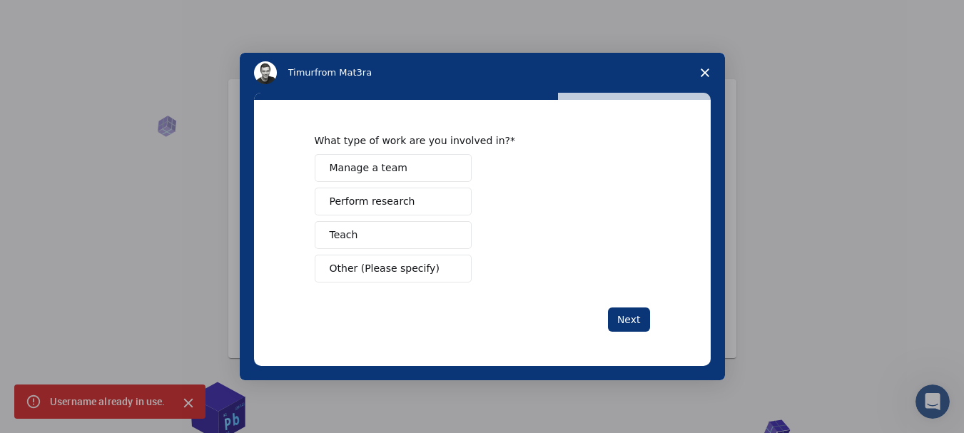
click at [409, 268] on span "Other (Please specify)" at bounding box center [384, 268] width 110 height 15
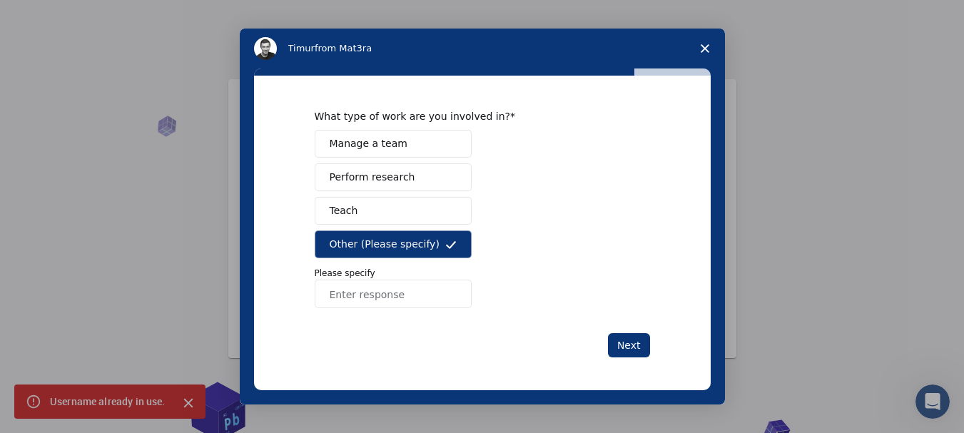
click at [402, 295] on input "Enter response" at bounding box center [393, 294] width 157 height 29
type input "small scale"
click at [623, 352] on button "Next" at bounding box center [629, 345] width 42 height 24
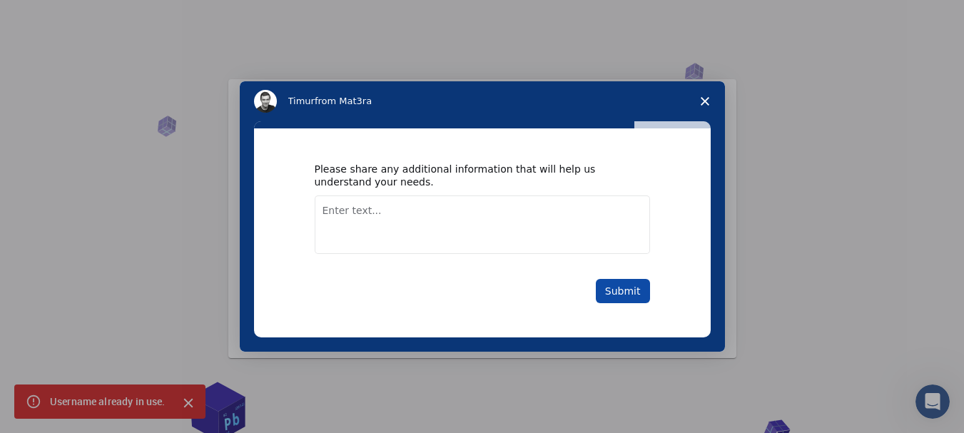
click at [623, 284] on button "Submit" at bounding box center [623, 291] width 54 height 24
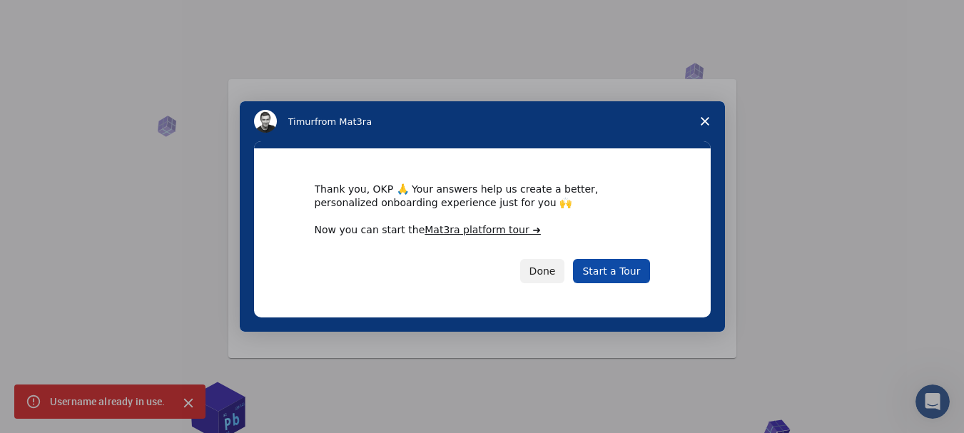
click at [605, 277] on link "Start a Tour" at bounding box center [611, 271] width 76 height 24
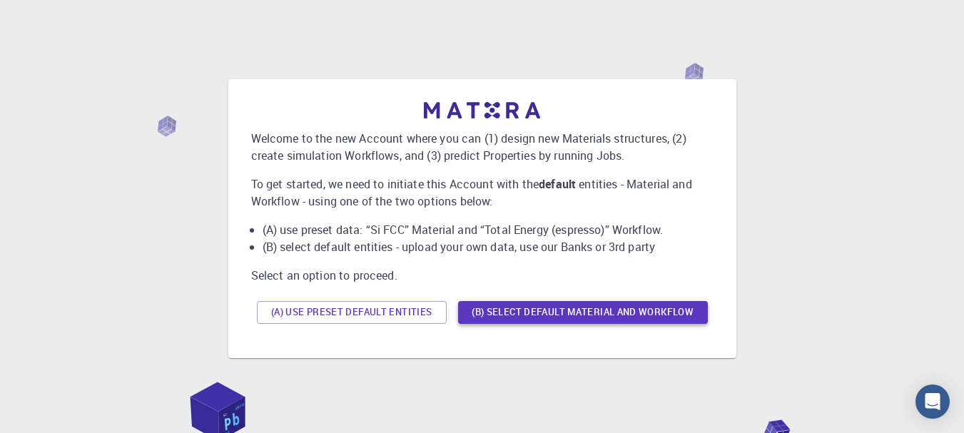
click at [616, 308] on button "(B) Select default material and workflow" at bounding box center [583, 312] width 250 height 23
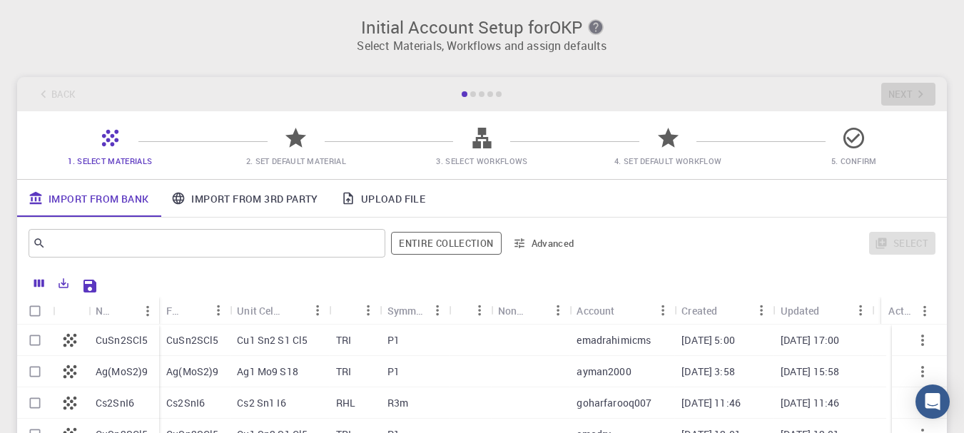
click at [594, 31] on icon "button" at bounding box center [594, 27] width 13 height 13
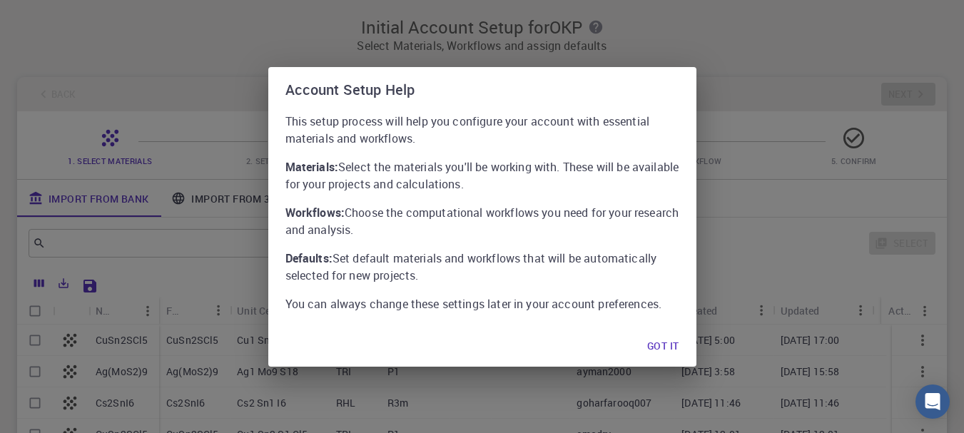
click at [658, 351] on button "Got it" at bounding box center [662, 346] width 54 height 29
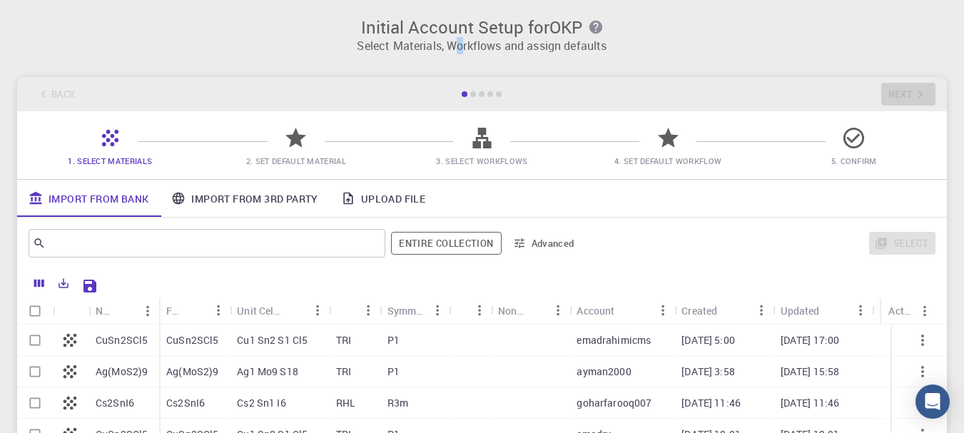
click at [460, 46] on p "Select Materials, Workflows and assign defaults" at bounding box center [482, 45] width 912 height 17
click at [457, 34] on h3 "Initial Account Setup for OKP" at bounding box center [482, 27] width 912 height 20
click at [455, 29] on h3 "Initial Account Setup for OKP" at bounding box center [482, 27] width 912 height 20
